Goal: Task Accomplishment & Management: Manage account settings

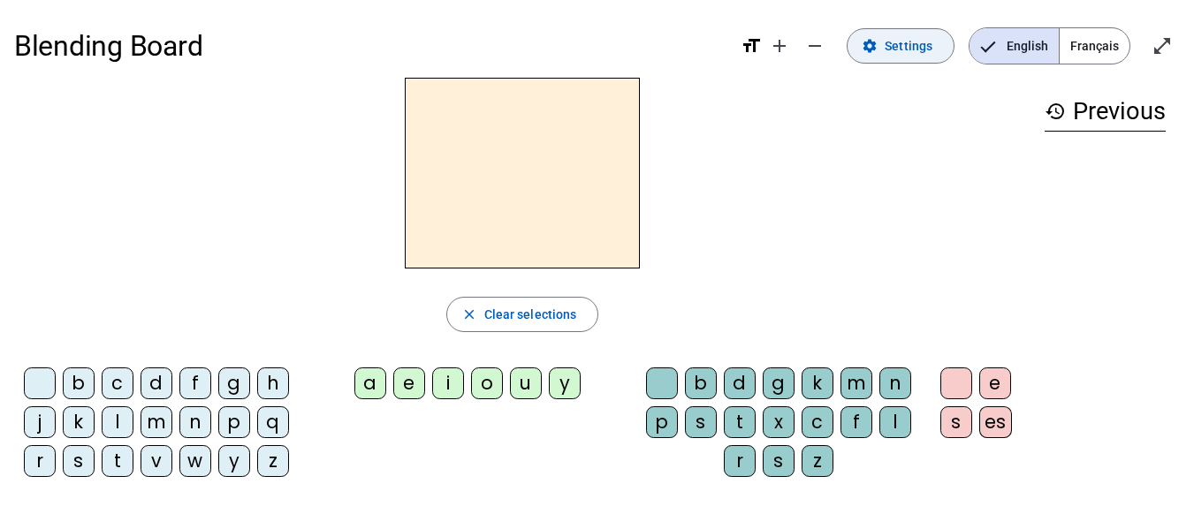
click at [885, 46] on span at bounding box center [900, 46] width 106 height 42
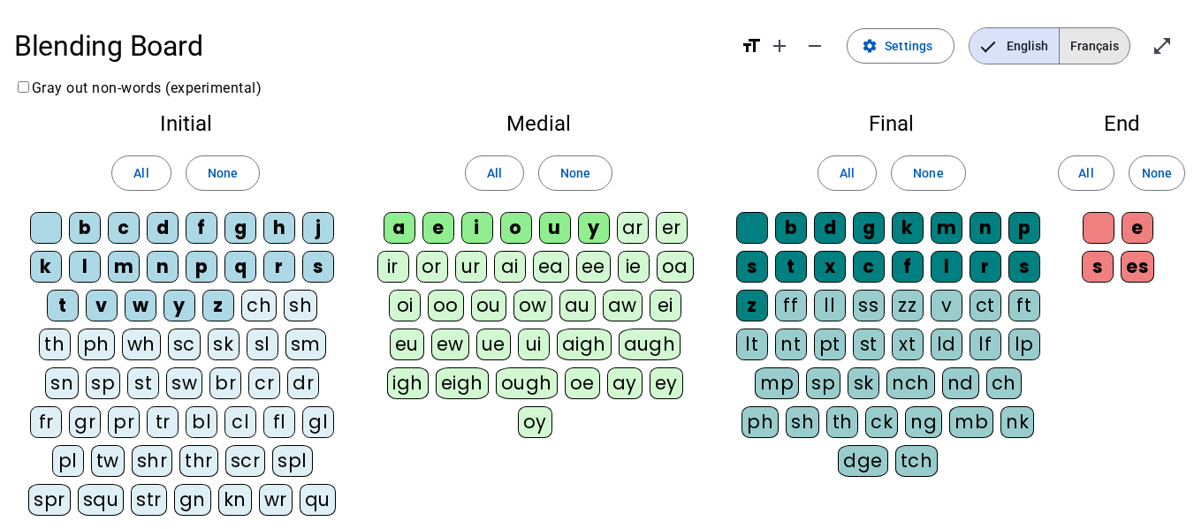
click at [1091, 52] on span "Français" at bounding box center [1094, 45] width 70 height 35
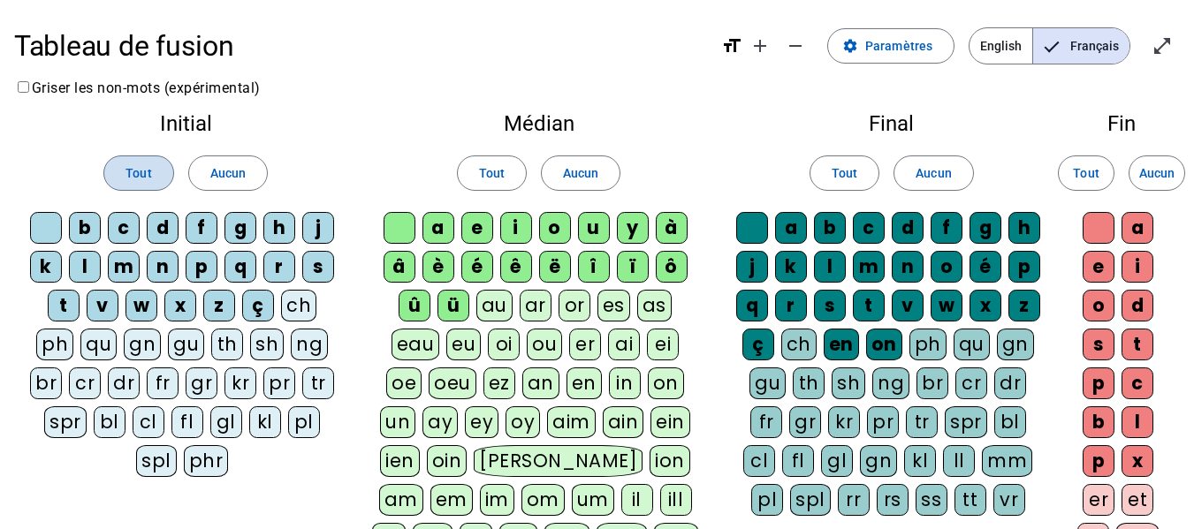
click at [126, 169] on span "Tout" at bounding box center [138, 173] width 26 height 21
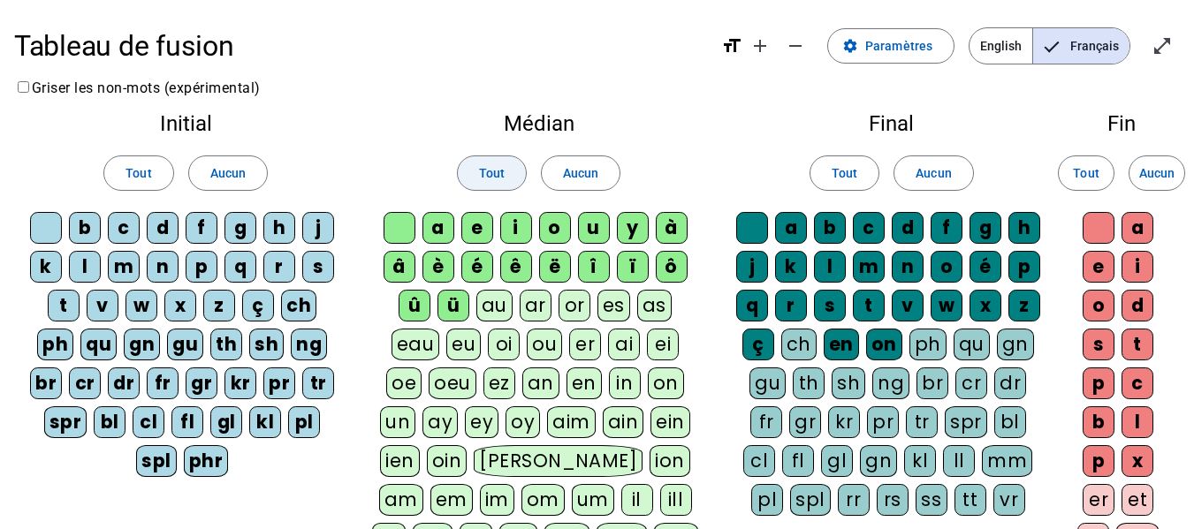
click at [497, 177] on span "Tout" at bounding box center [492, 173] width 26 height 21
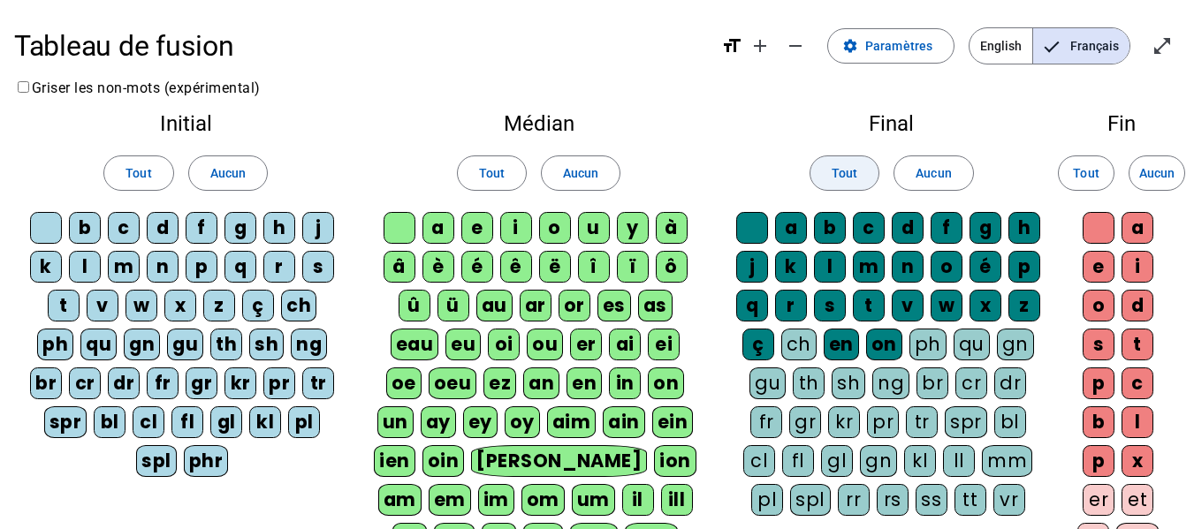
click at [837, 171] on span "Tout" at bounding box center [844, 173] width 26 height 21
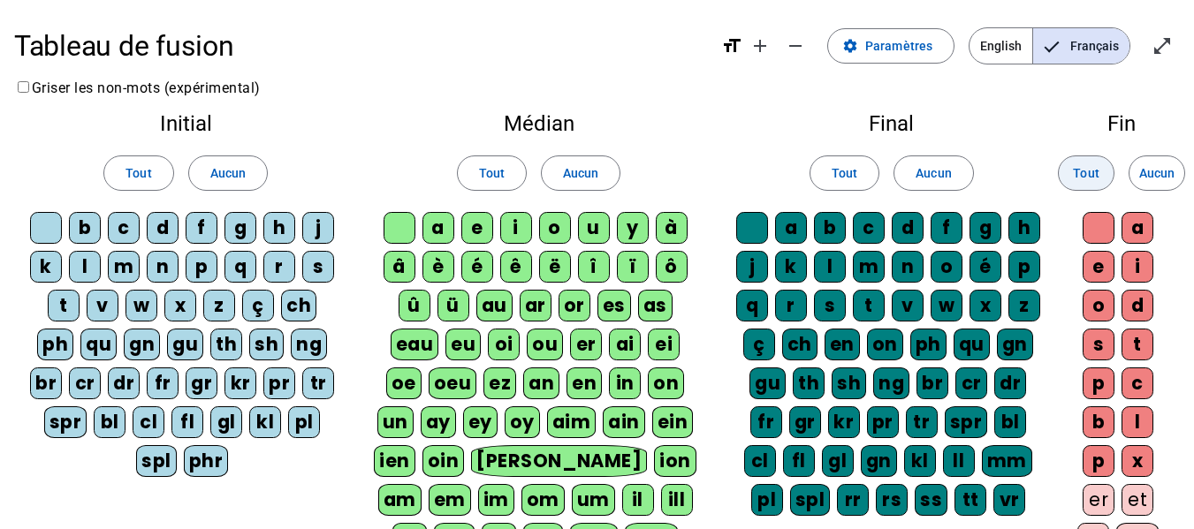
click at [1067, 163] on span at bounding box center [1085, 173] width 55 height 42
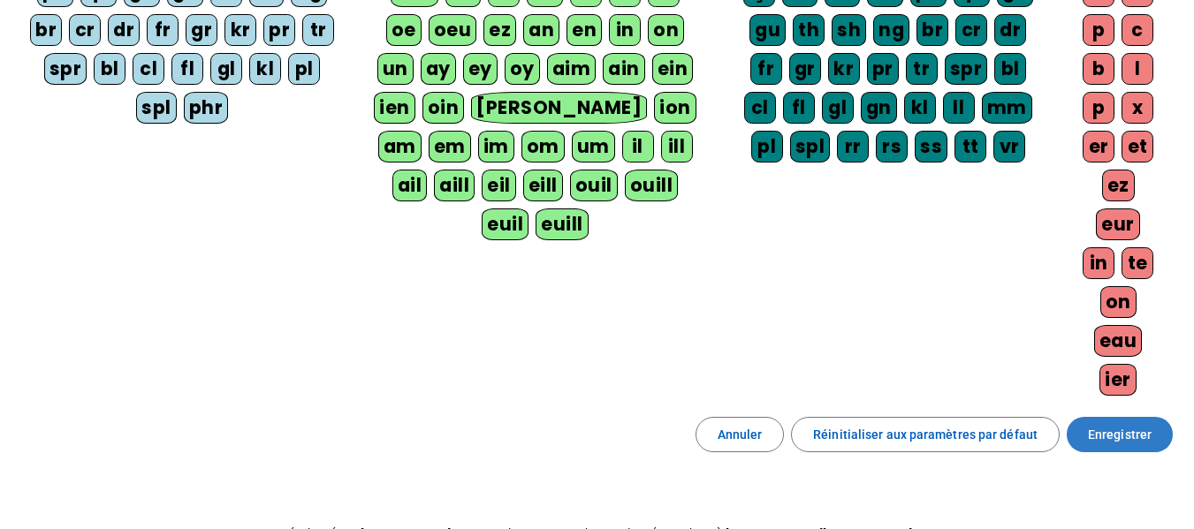
click at [1139, 436] on span "Enregistrer" at bounding box center [1120, 434] width 64 height 21
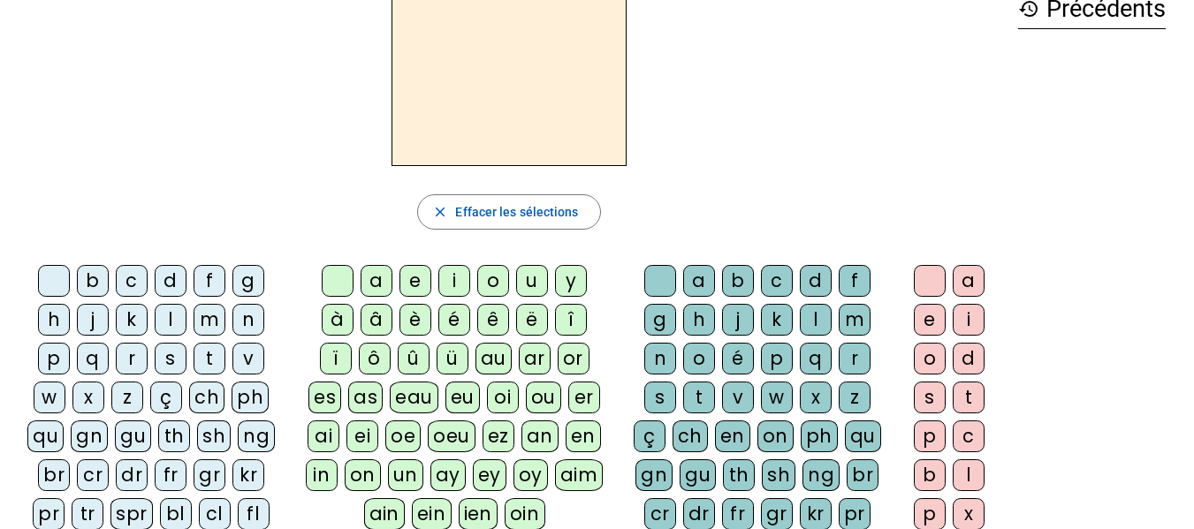
scroll to position [74, 0]
